Goal: Task Accomplishment & Management: Use online tool/utility

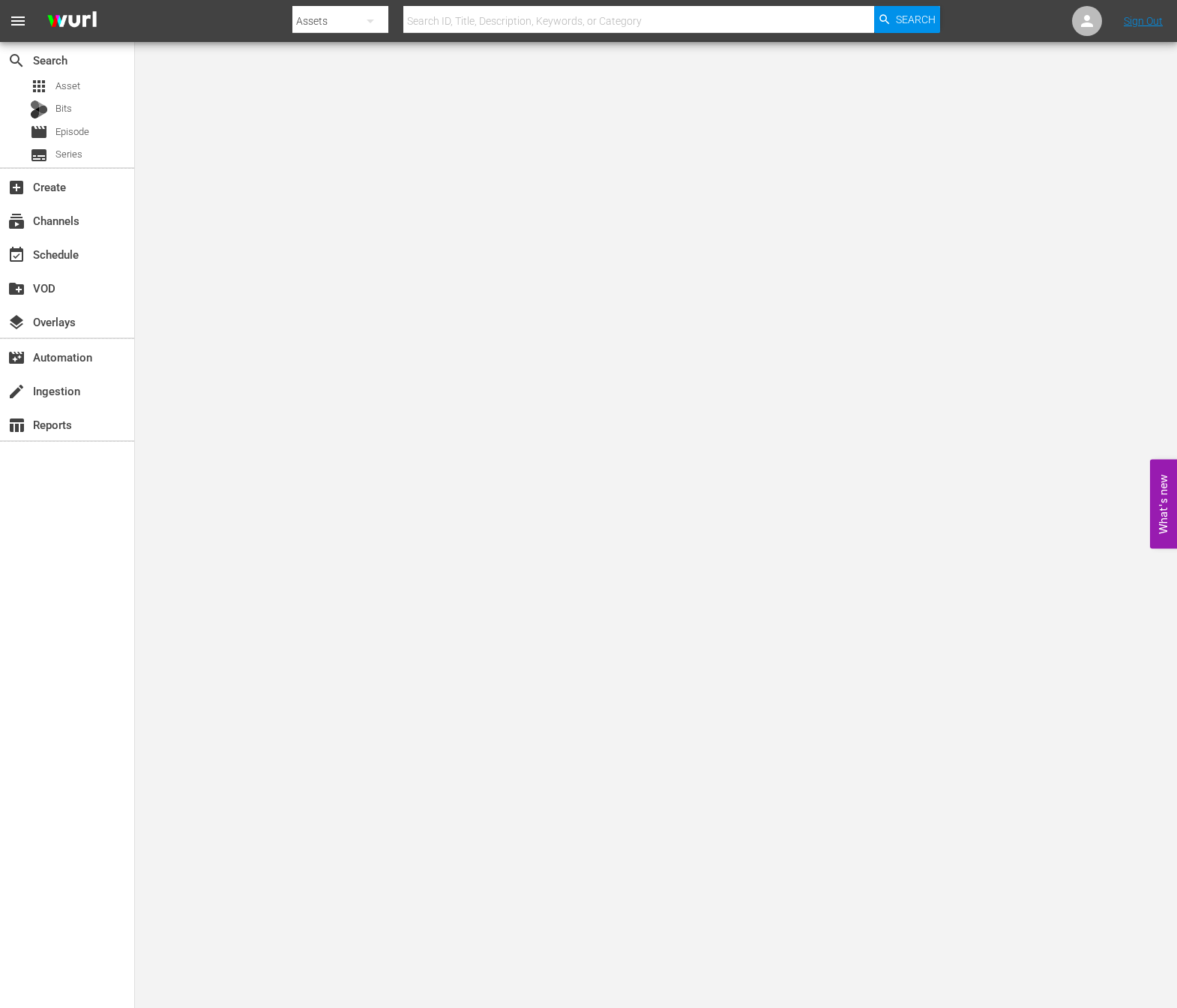
click at [547, 188] on body "menu Search By Assets Search ID, Title, Description, Keywords, or Category Sear…" at bounding box center [588, 504] width 1177 height 1008
click at [25, 124] on div "movie Episode" at bounding box center [45, 131] width 89 height 21
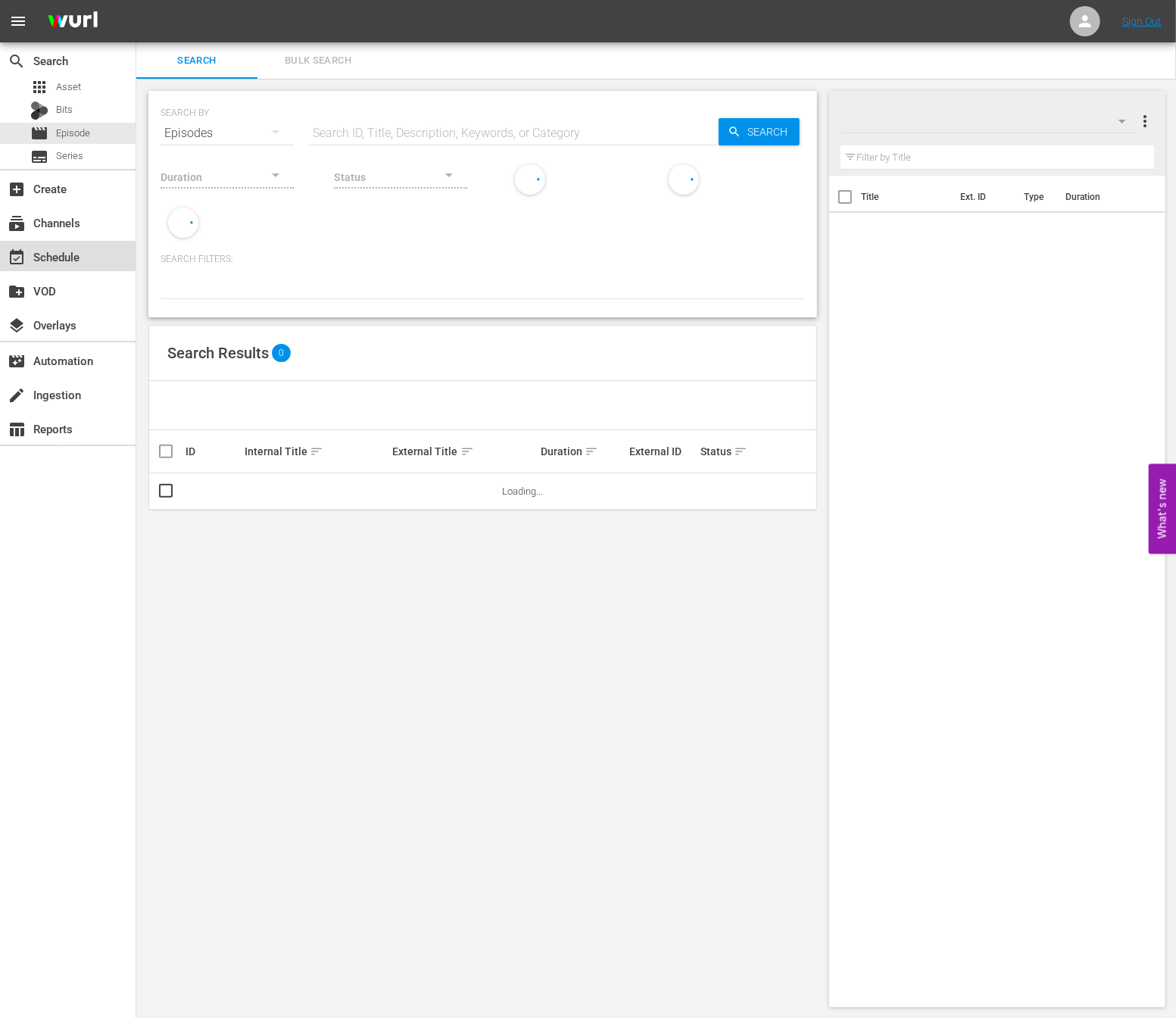
click at [53, 251] on div "event_available Schedule" at bounding box center [42, 254] width 85 height 14
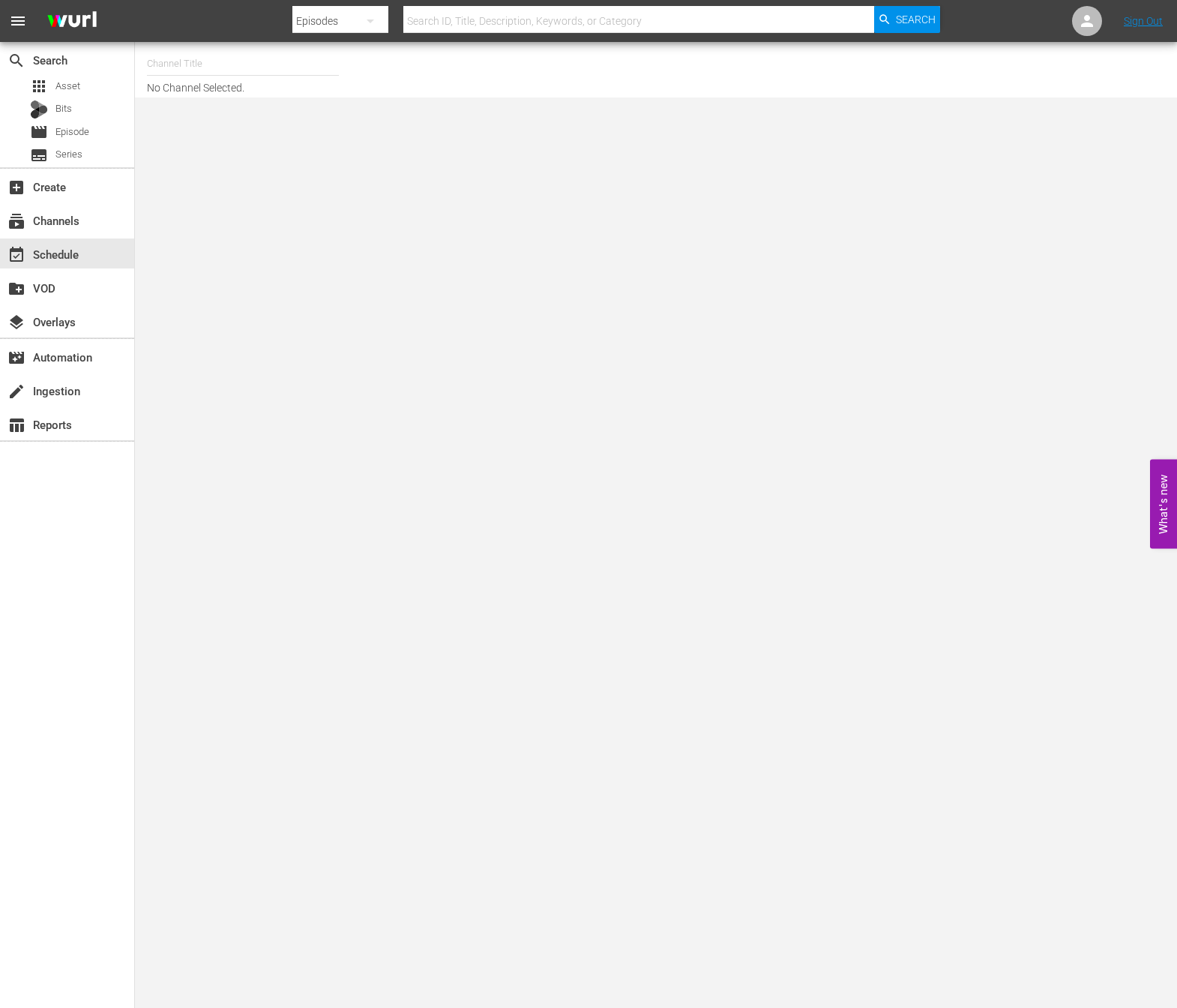
click at [174, 45] on div "Channel Title No Channel Selected." at bounding box center [656, 70] width 1043 height 55
click at [171, 65] on input "text" at bounding box center [243, 64] width 192 height 36
type input "e"
click at [203, 111] on div "NEW KPOP (617 - newidco_newkid_1)" at bounding box center [353, 105] width 389 height 36
type input "NEW KPOP (617 - newidco_newkid_1)"
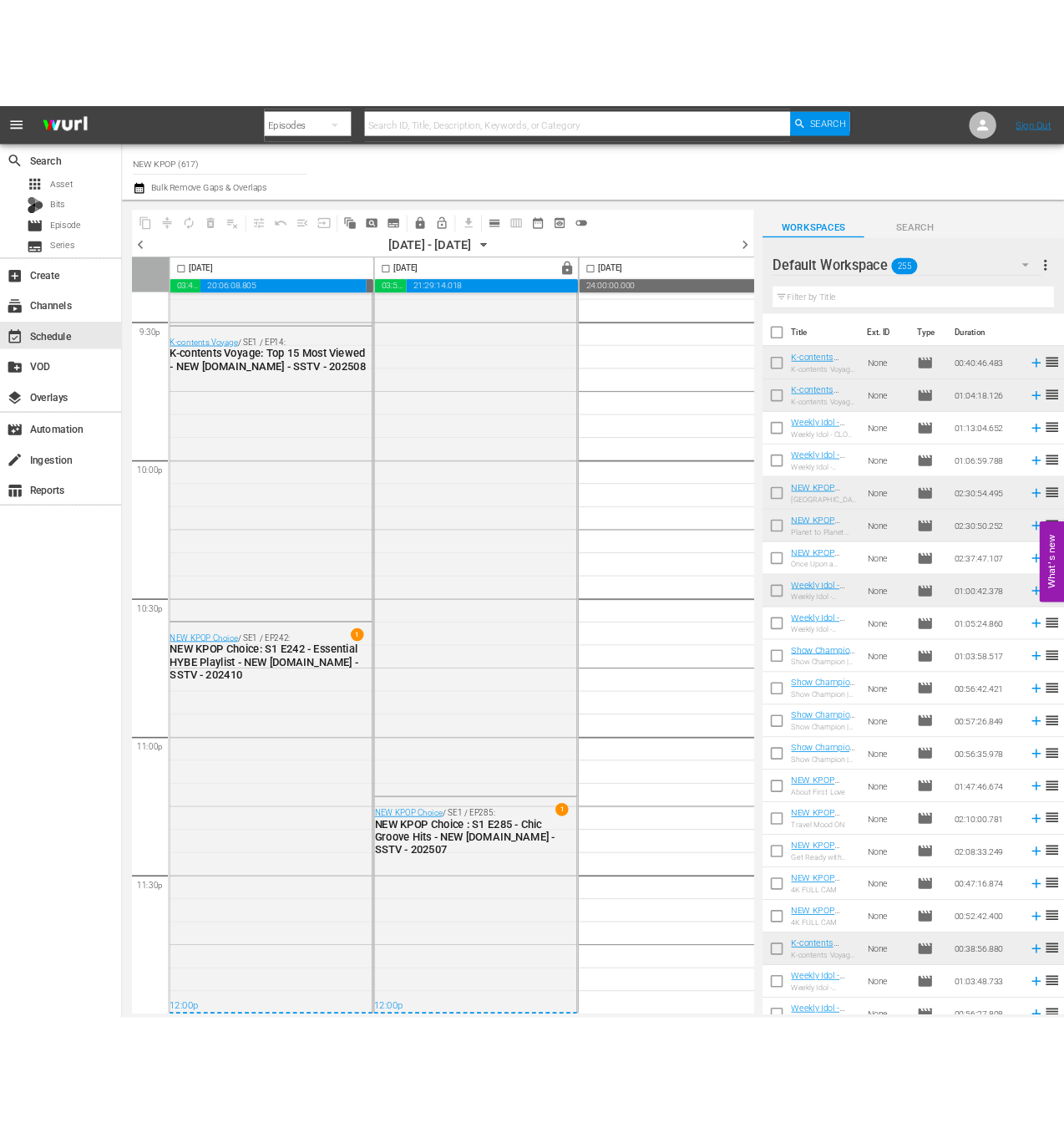
scroll to position [3442, 0]
